Goal: Task Accomplishment & Management: Manage account settings

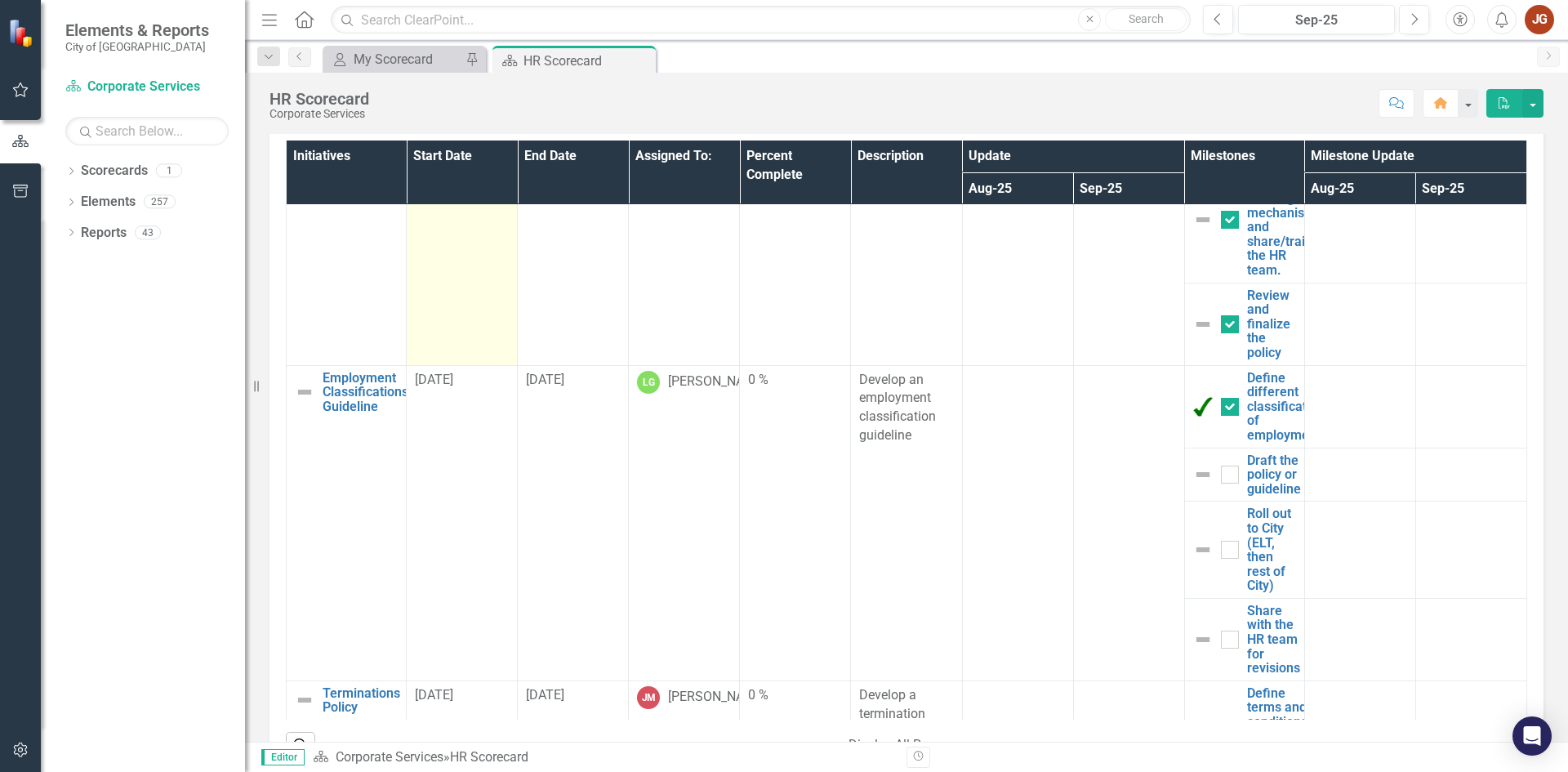
scroll to position [2452, 0]
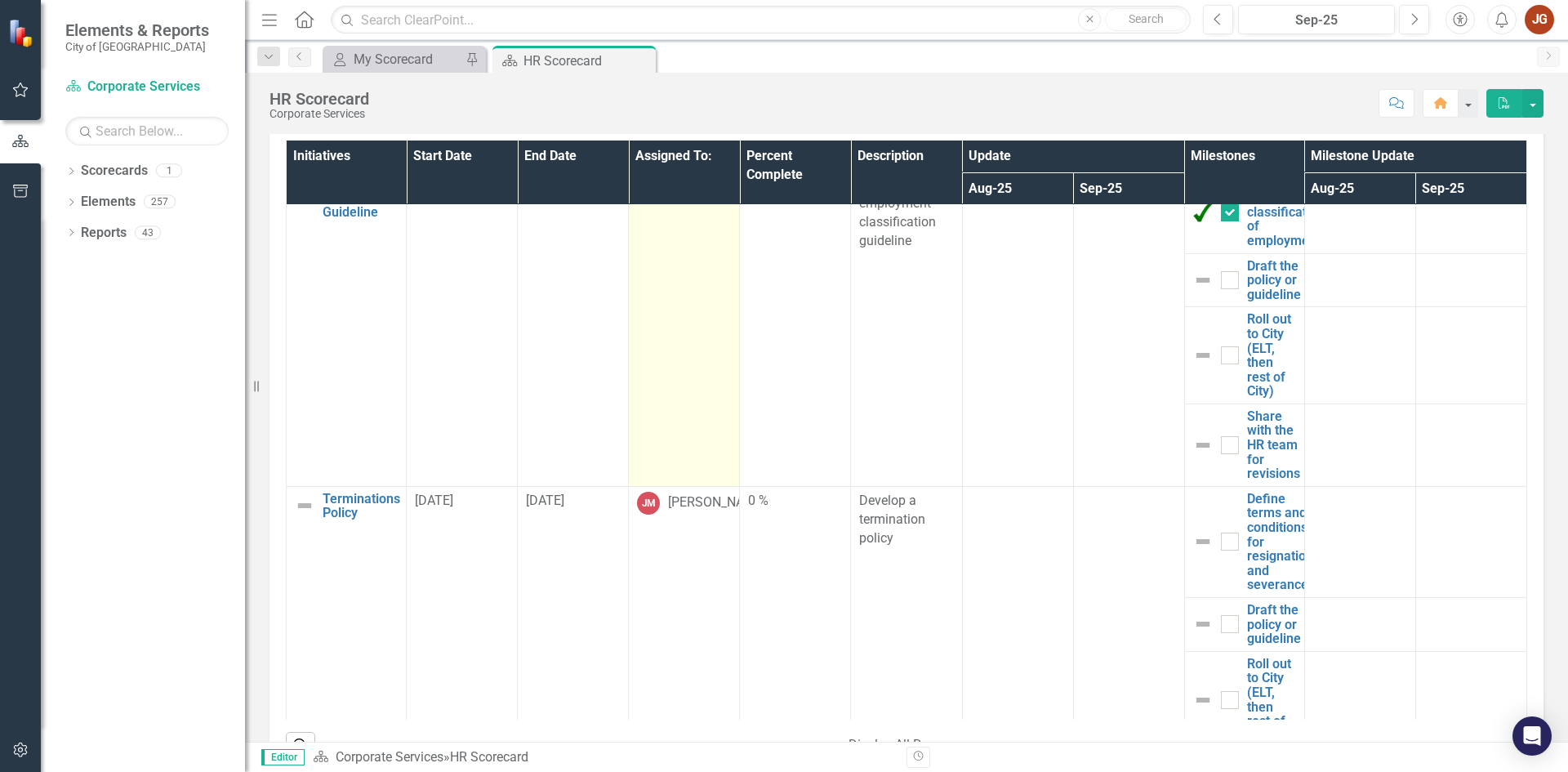
click at [678, 328] on td "LG [PERSON_NAME]" at bounding box center [684, 329] width 111 height 316
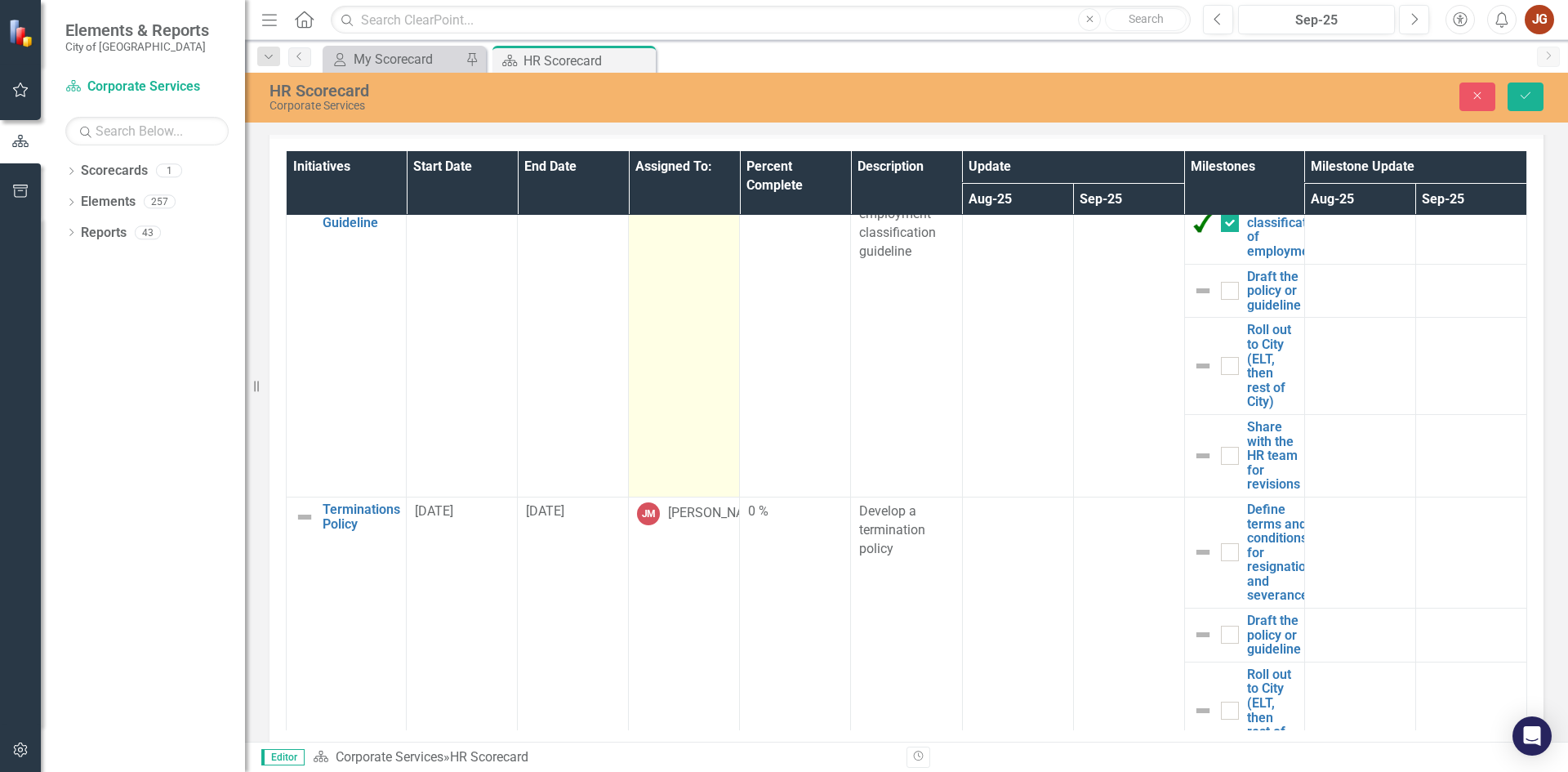
scroll to position [744, 0]
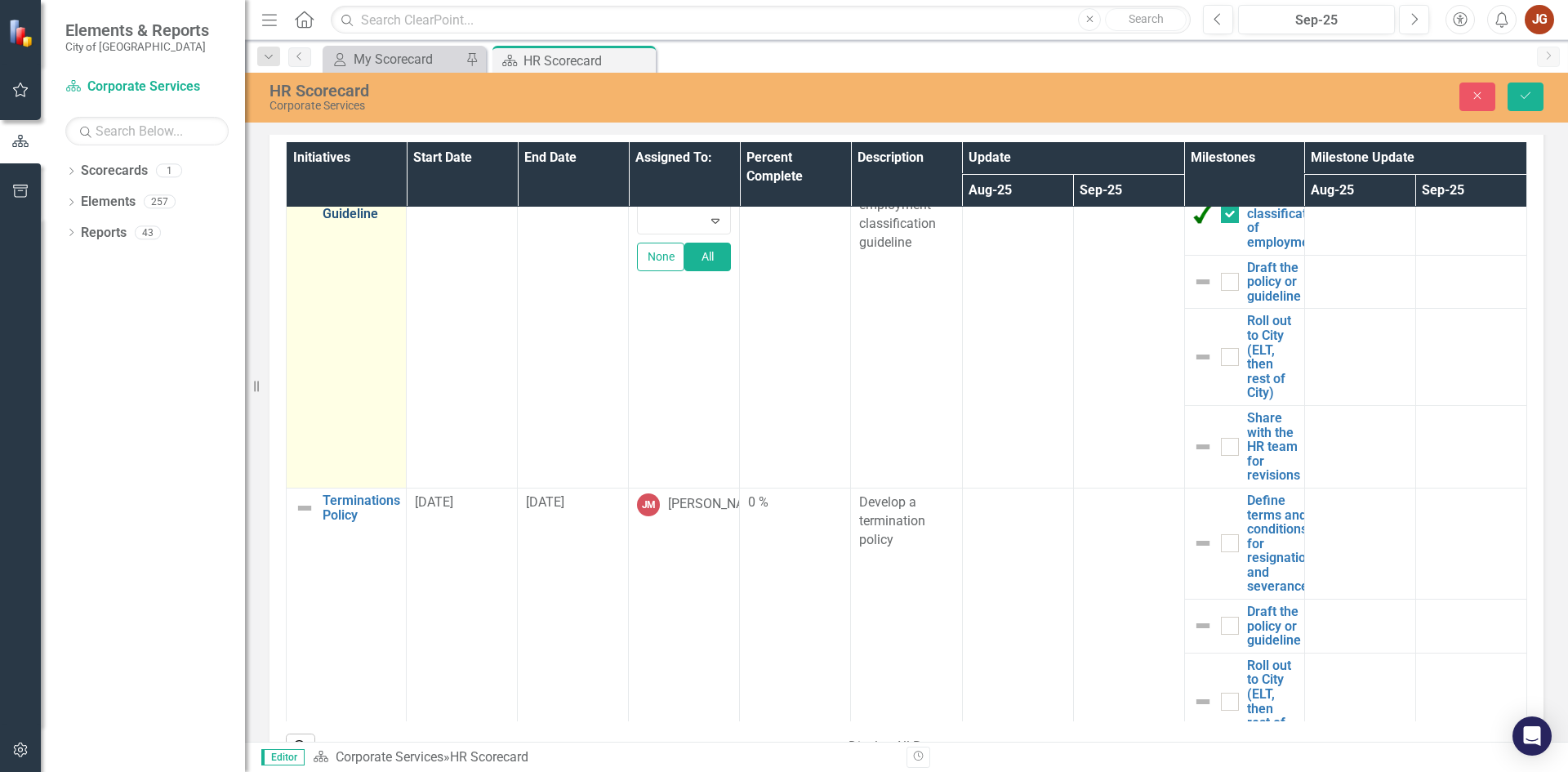
click at [323, 221] on link "Employment Classifications Guideline" at bounding box center [365, 200] width 86 height 44
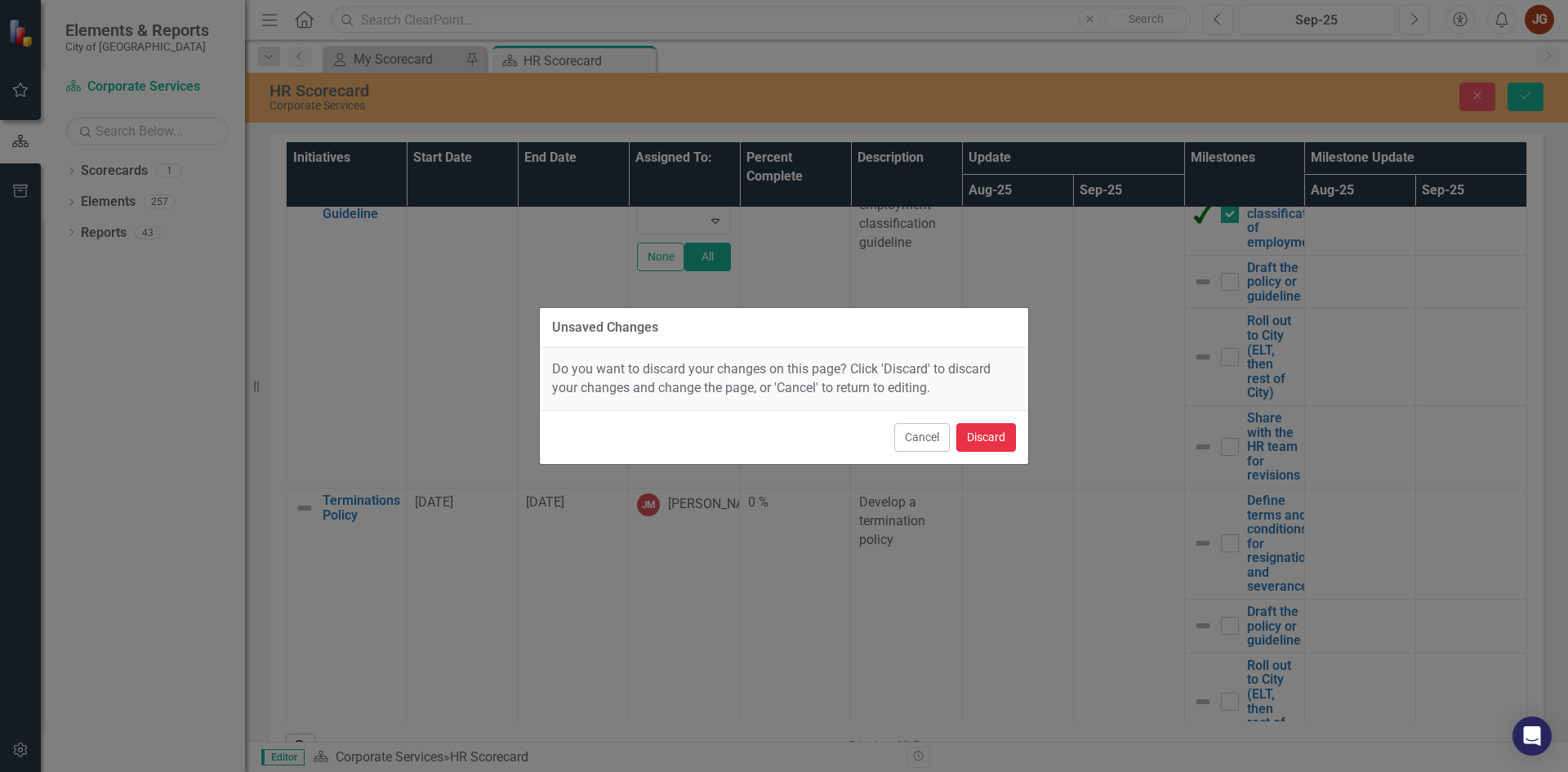
click at [988, 439] on button "Discard" at bounding box center [985, 438] width 60 height 29
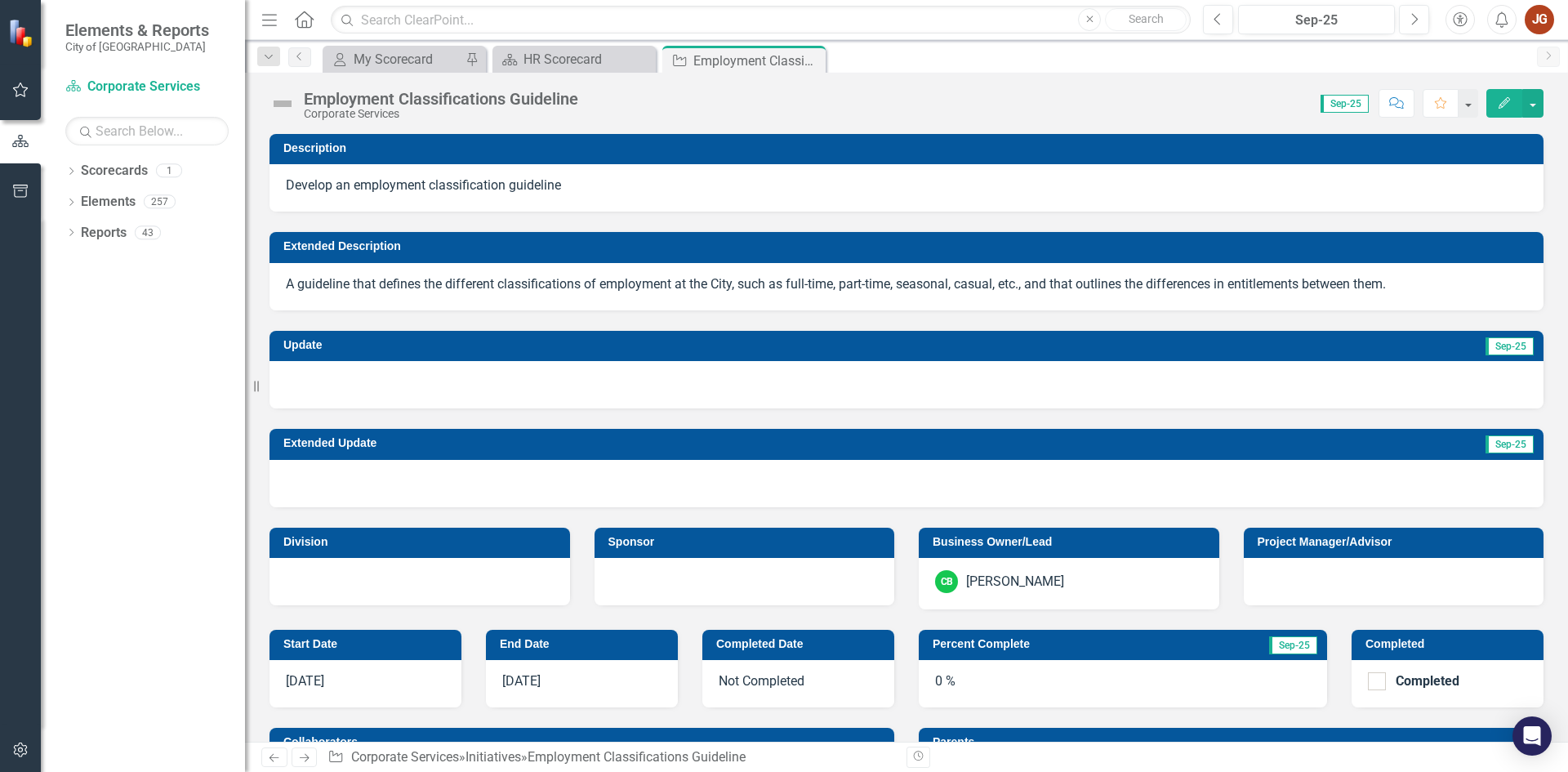
scroll to position [327, 0]
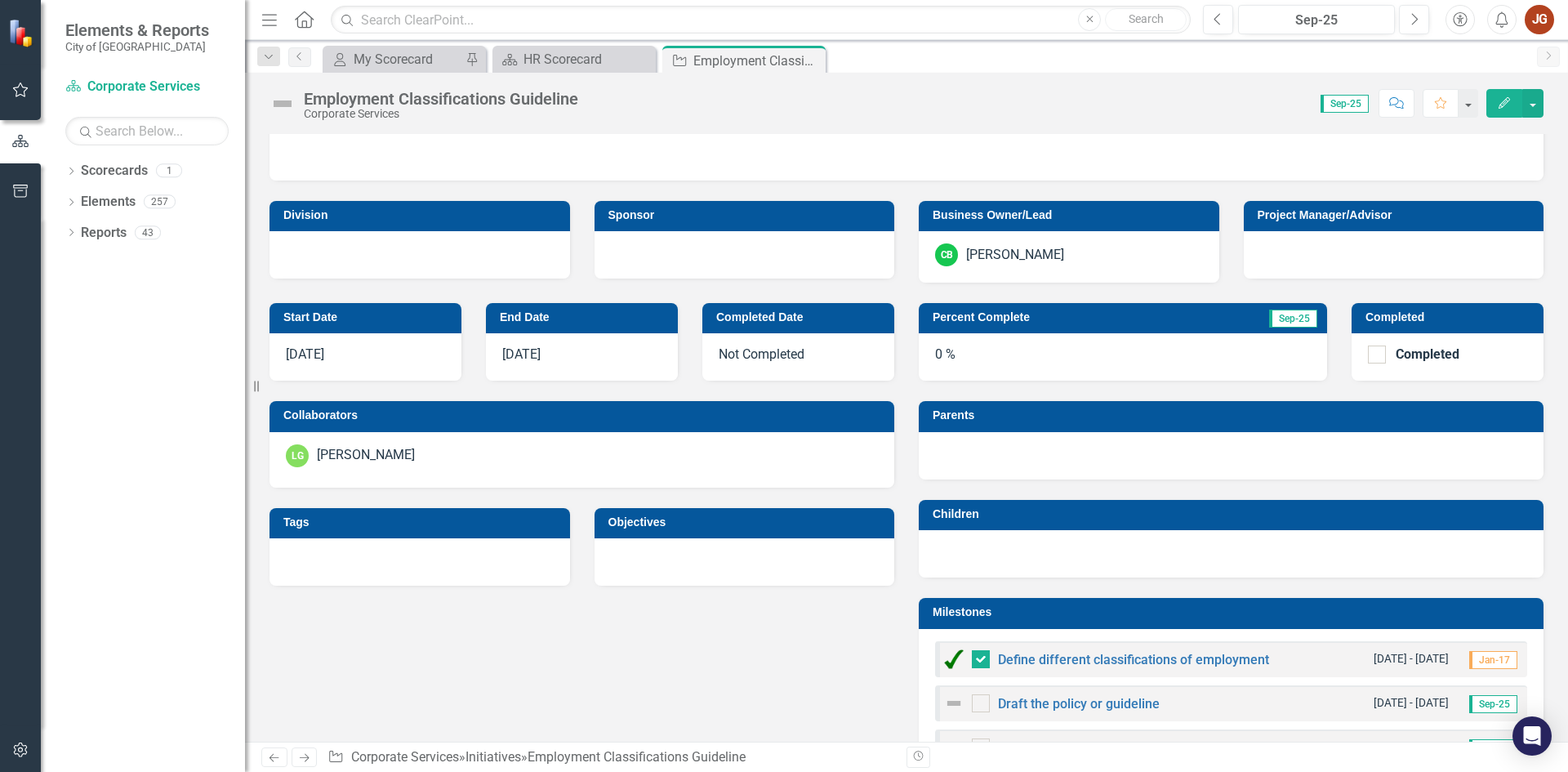
click at [487, 446] on div "LG [PERSON_NAME]" at bounding box center [582, 456] width 592 height 23
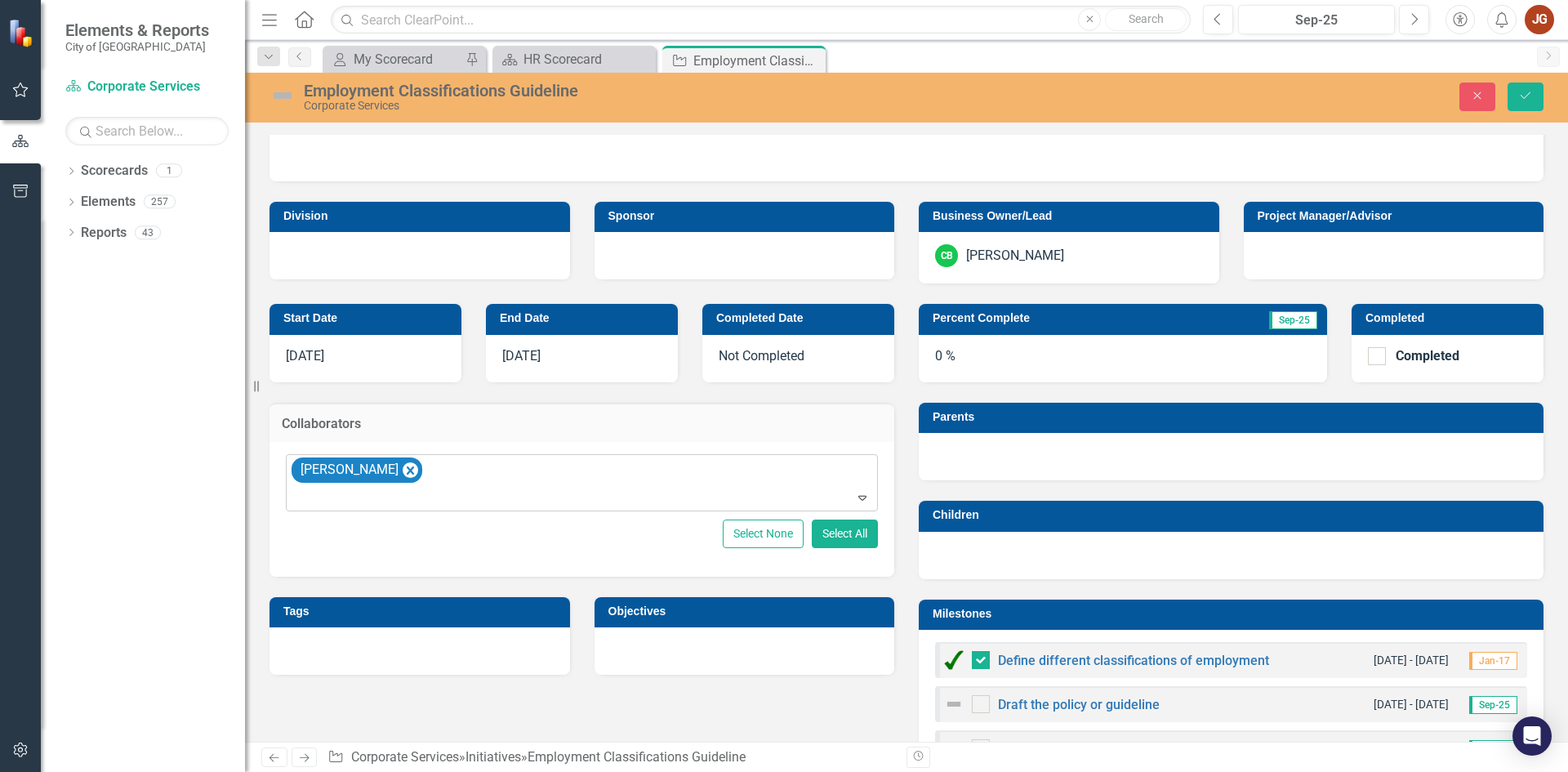
click at [460, 472] on div "[PERSON_NAME]" at bounding box center [583, 483] width 588 height 55
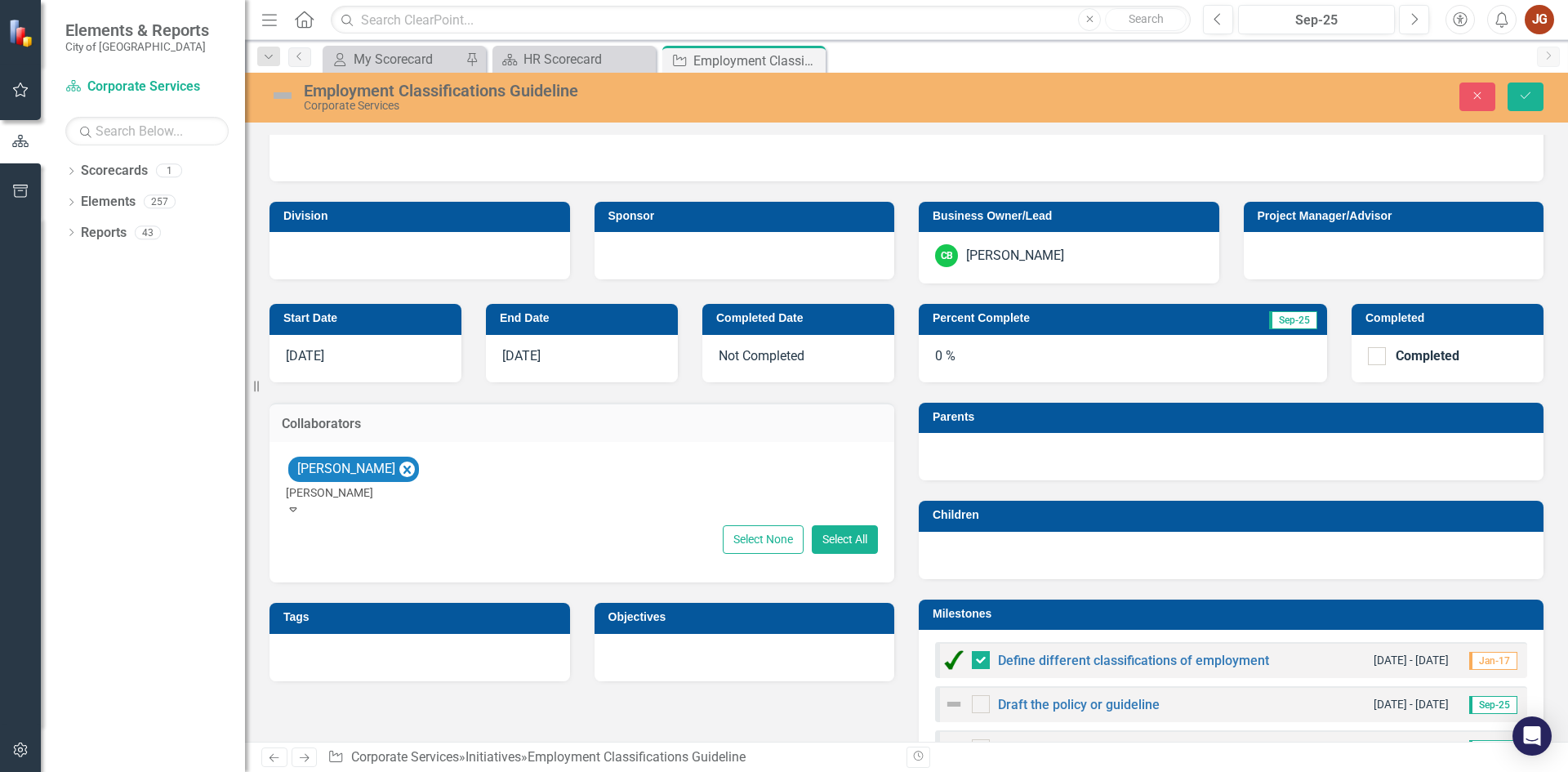
type input "[PERSON_NAME]"
click at [405, 771] on div "[PERSON_NAME]" at bounding box center [784, 781] width 1568 height 19
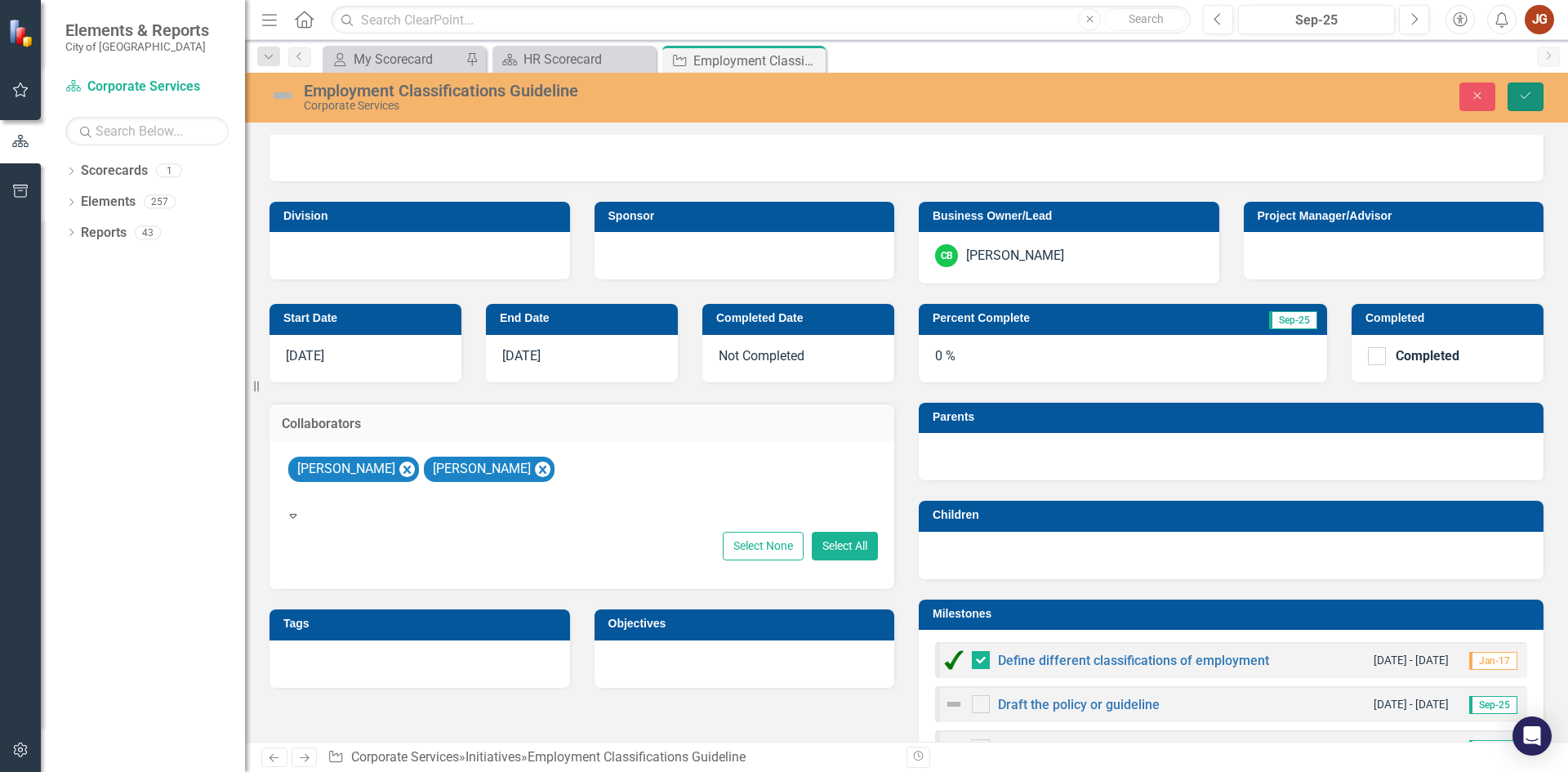
click at [1530, 98] on icon "Save" at bounding box center [1525, 95] width 14 height 12
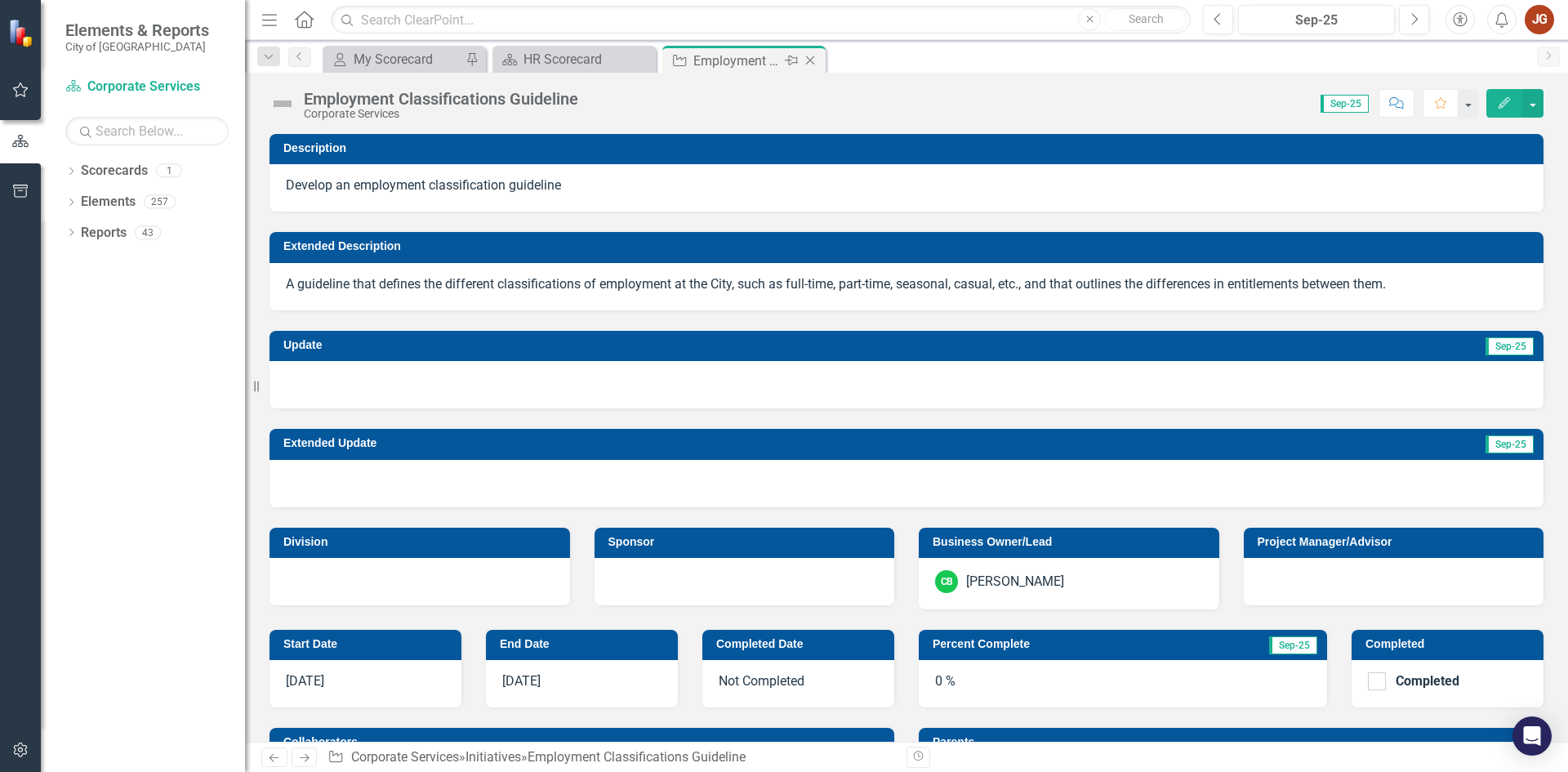
click at [813, 60] on icon "Close" at bounding box center [810, 60] width 16 height 13
